Goal: Find specific page/section: Find specific page/section

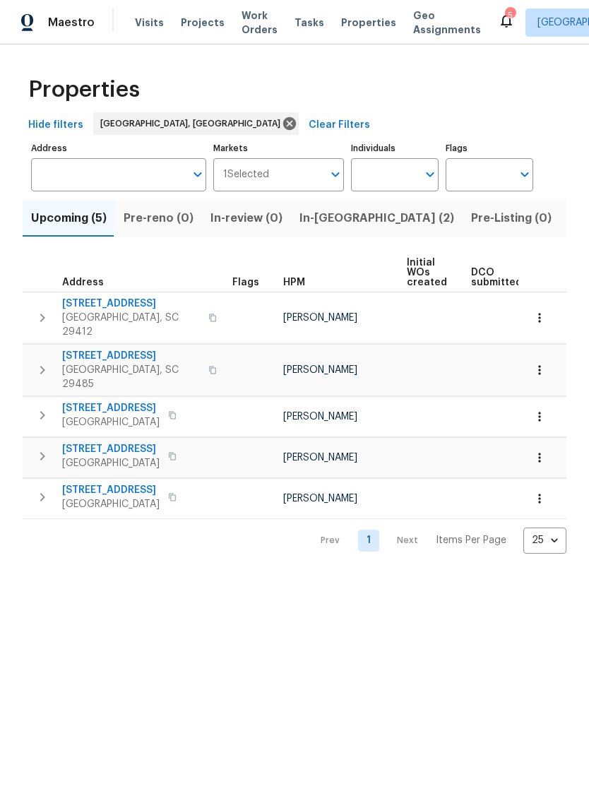
click at [146, 20] on span "Visits" at bounding box center [149, 23] width 29 height 14
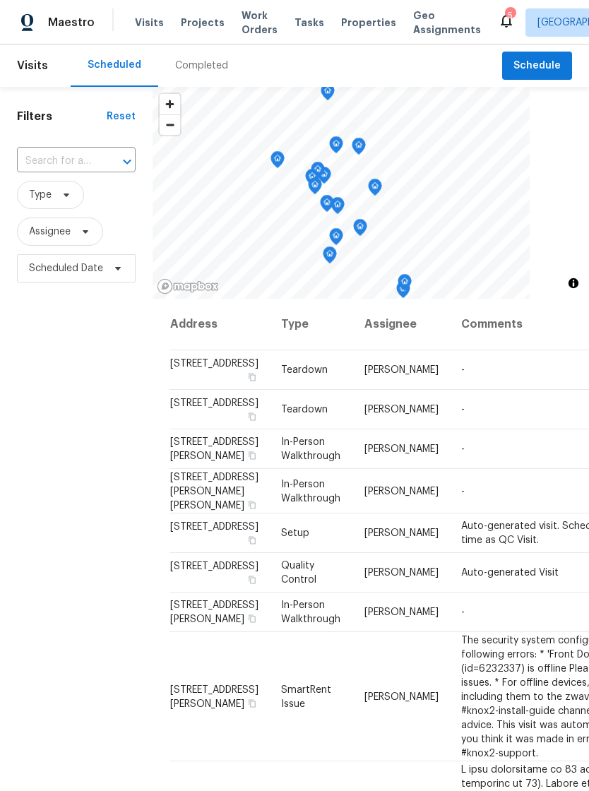
click at [345, 29] on span "Properties" at bounding box center [368, 23] width 55 height 14
